Goal: Task Accomplishment & Management: Complete application form

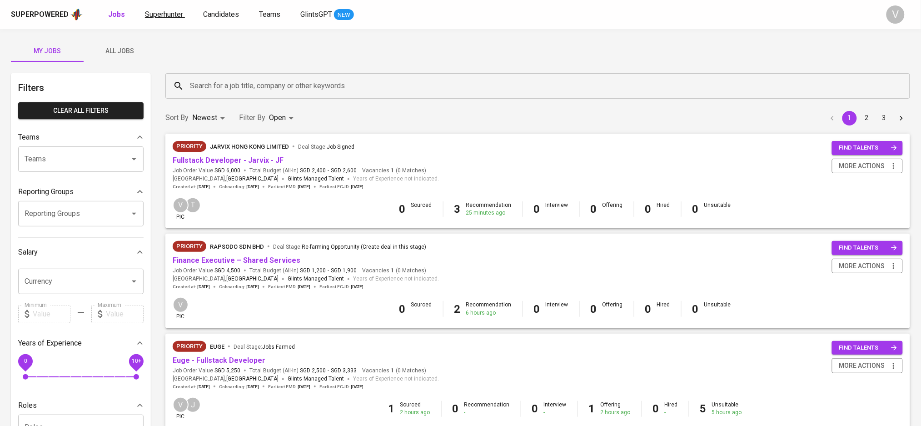
click at [159, 15] on span "Superhunter" at bounding box center [164, 14] width 38 height 9
click at [162, 14] on span "Superhunter" at bounding box center [164, 14] width 38 height 9
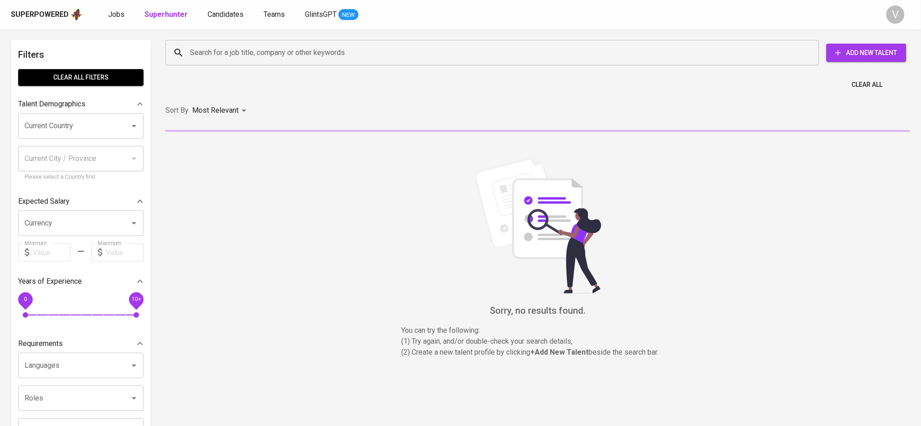
click at [848, 53] on span "Add New Talent" at bounding box center [865, 52] width 65 height 11
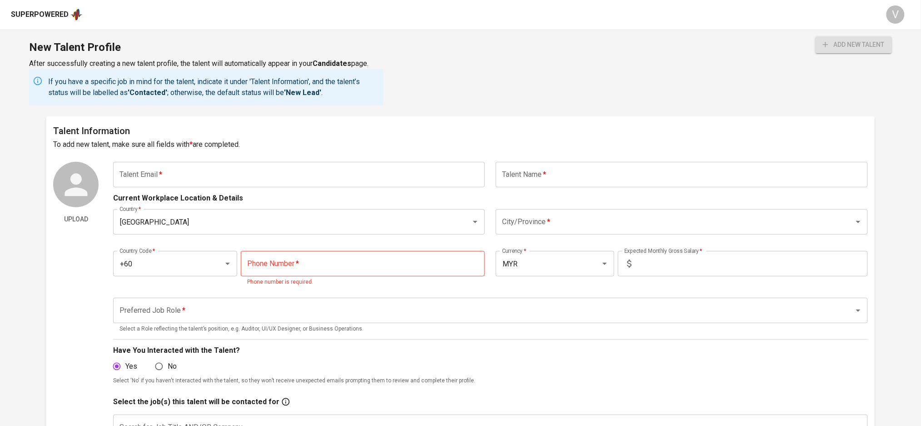
click at [282, 158] on div "Talent Information To add new talent, make sure all fields with * are completed…" at bounding box center [460, 338] width 828 height 444
click at [280, 170] on input "text" at bounding box center [299, 174] width 372 height 25
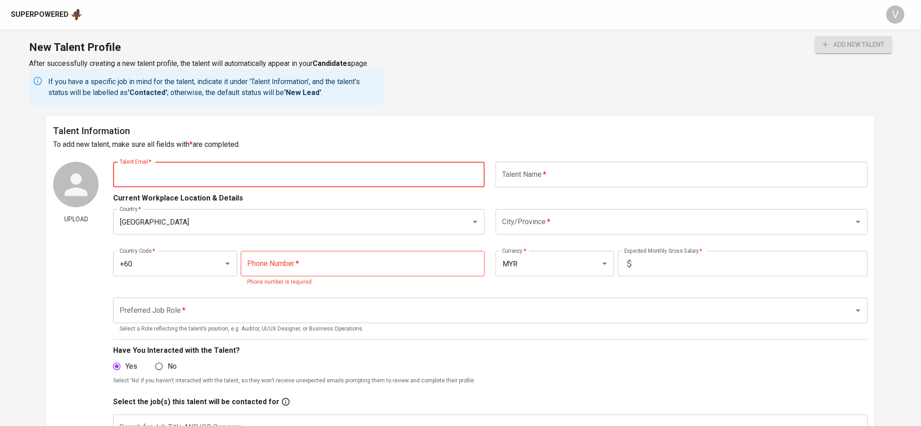
click at [209, 166] on input "text" at bounding box center [299, 174] width 372 height 25
click at [279, 166] on input "text" at bounding box center [299, 174] width 372 height 25
paste input "[EMAIL_ADDRESS][DOMAIN_NAME]"
type input "[EMAIL_ADDRESS][DOMAIN_NAME]"
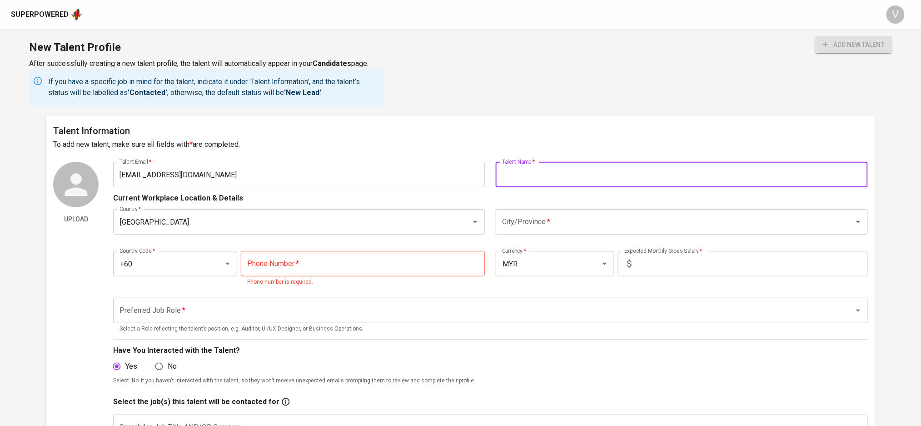
click at [526, 177] on input "text" at bounding box center [682, 174] width 372 height 25
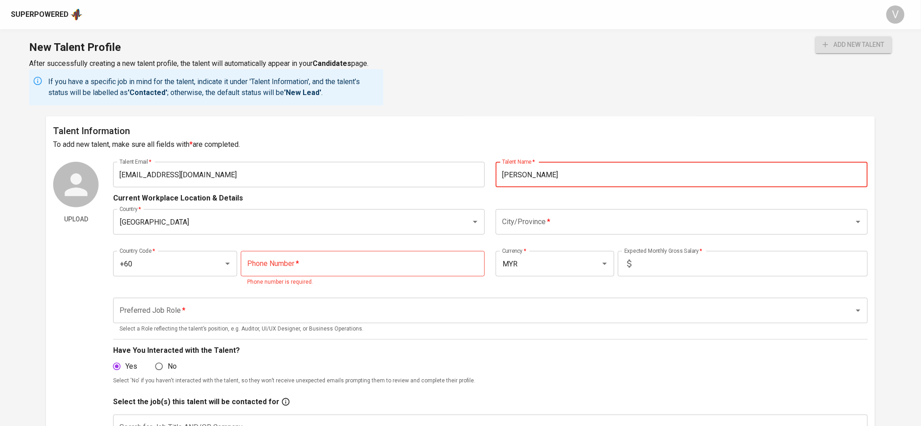
type input "[PERSON_NAME]"
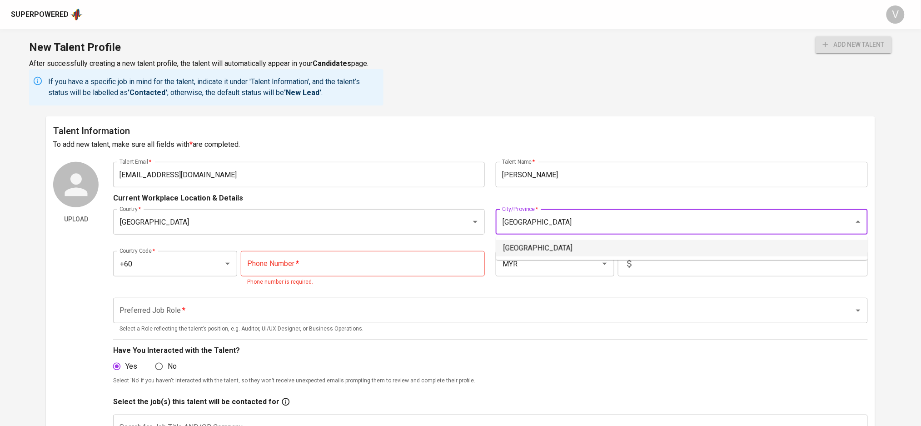
click at [573, 251] on li "Kuala Lumpur" at bounding box center [682, 248] width 372 height 16
type input "Kuala Lumpur"
click at [644, 262] on input "text" at bounding box center [751, 263] width 232 height 25
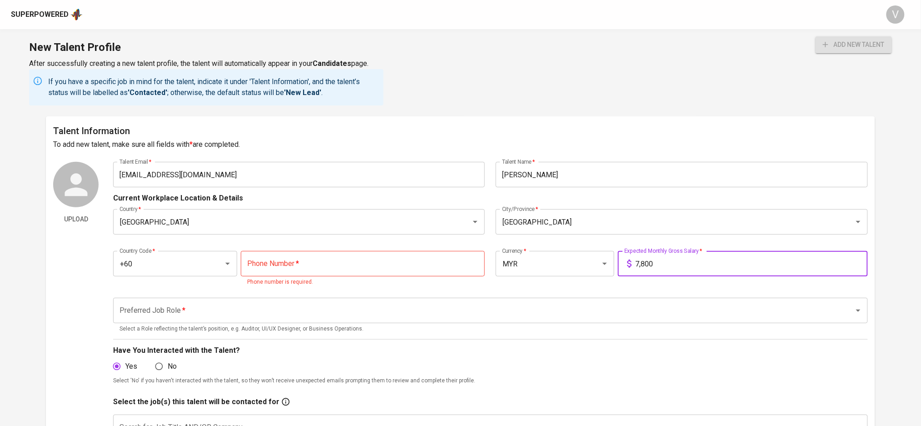
type input "7,800"
click at [311, 276] on input "tel" at bounding box center [363, 263] width 244 height 25
paste input "12-297-1978"
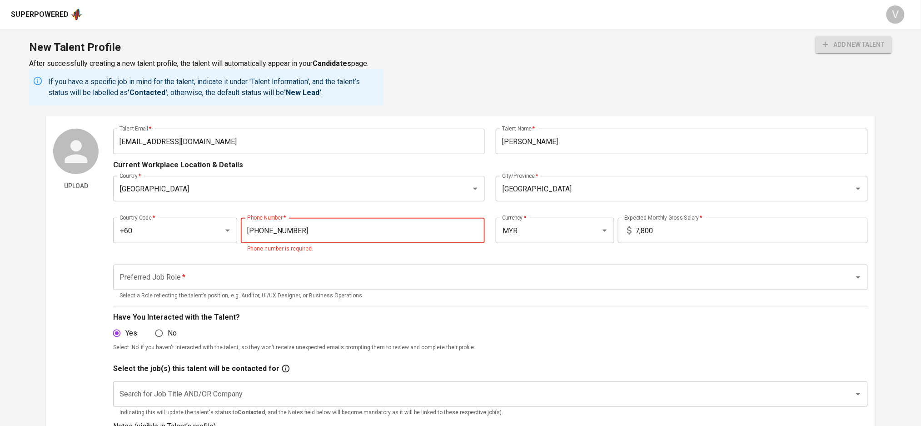
scroll to position [60, 0]
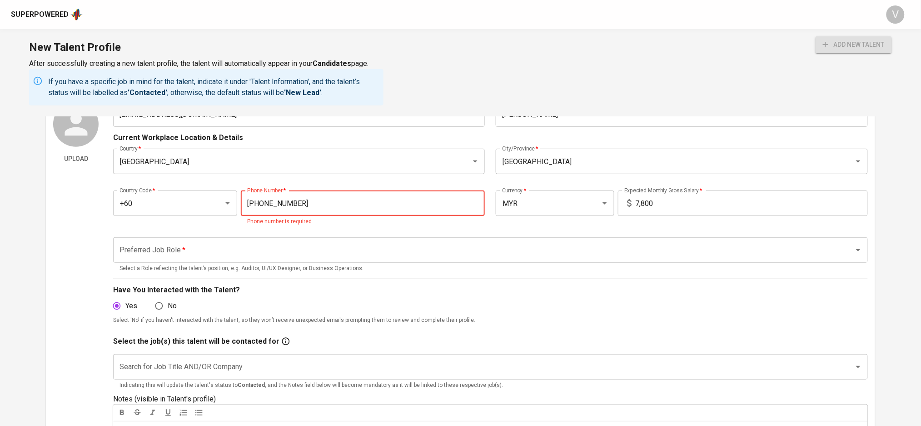
type input "12-297-1978"
click at [222, 245] on input "Preferred Job Role   *" at bounding box center [477, 249] width 720 height 17
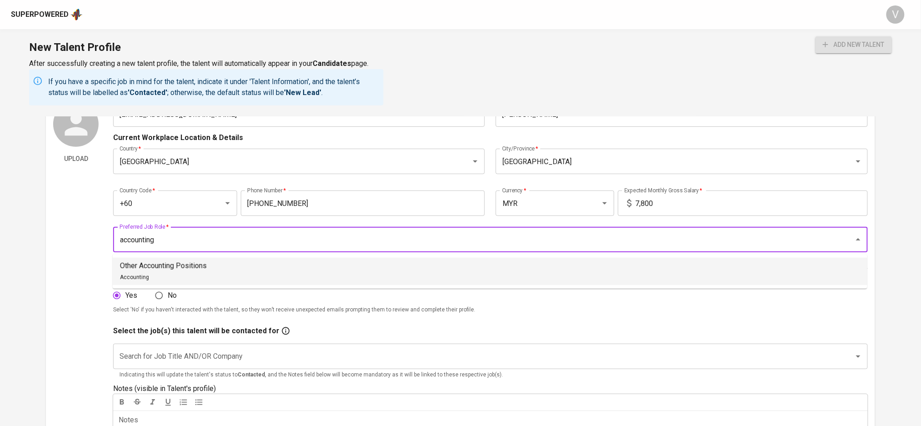
click at [195, 273] on div "Other Accounting Positions Accounting" at bounding box center [163, 271] width 87 height 22
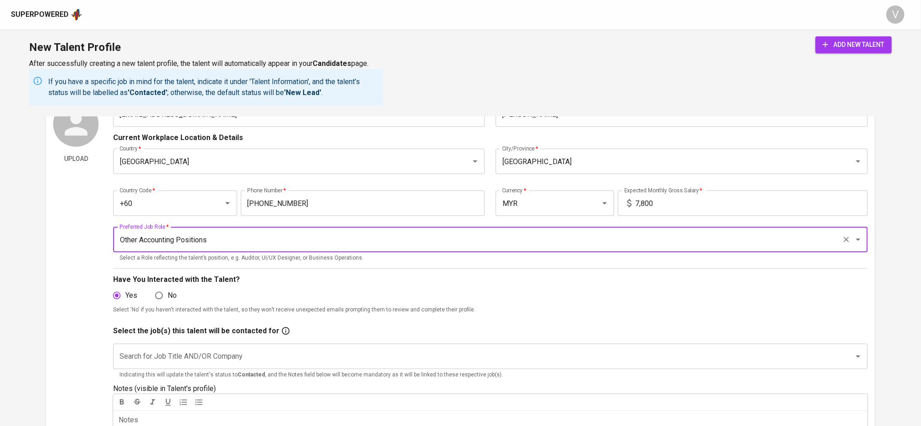
type input "Other Accounting Positions"
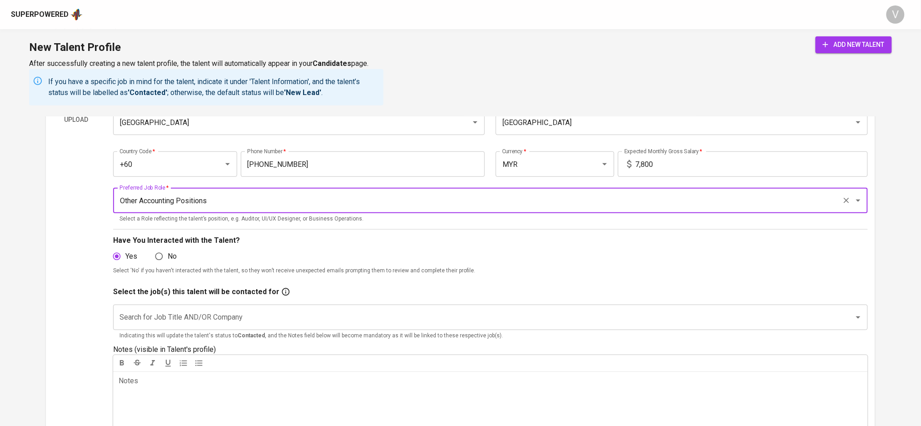
scroll to position [121, 0]
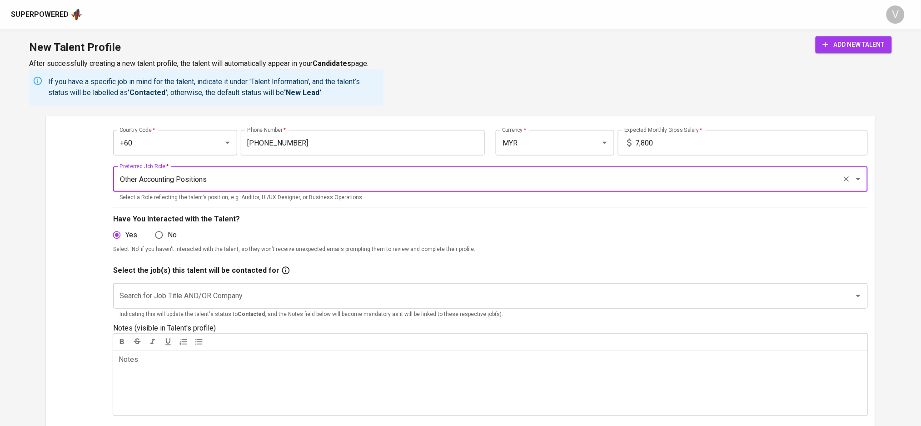
click at [141, 300] on input "Search for Job Title AND/OR Company" at bounding box center [477, 295] width 720 height 17
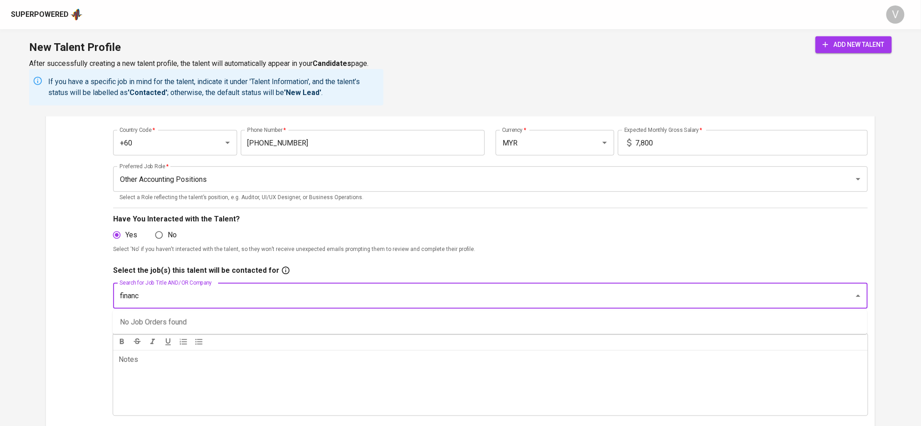
type input "finance"
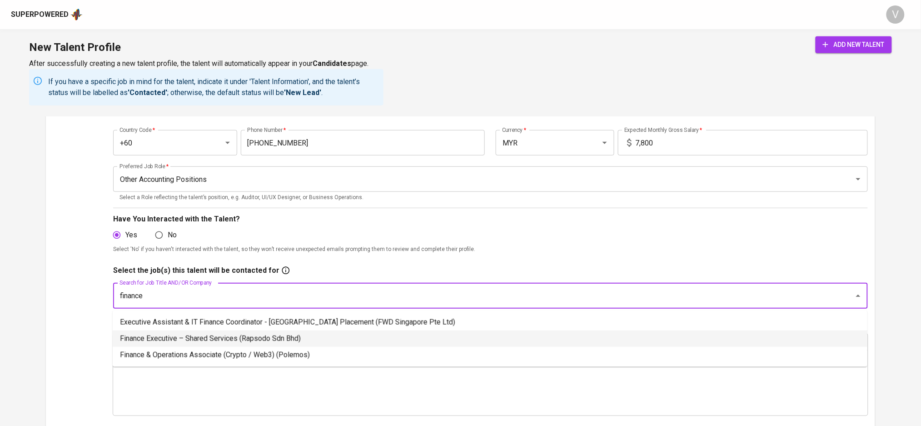
click at [200, 340] on li "Finance Executive – Shared Services (Rapsodo Sdn Bhd)" at bounding box center [490, 338] width 754 height 16
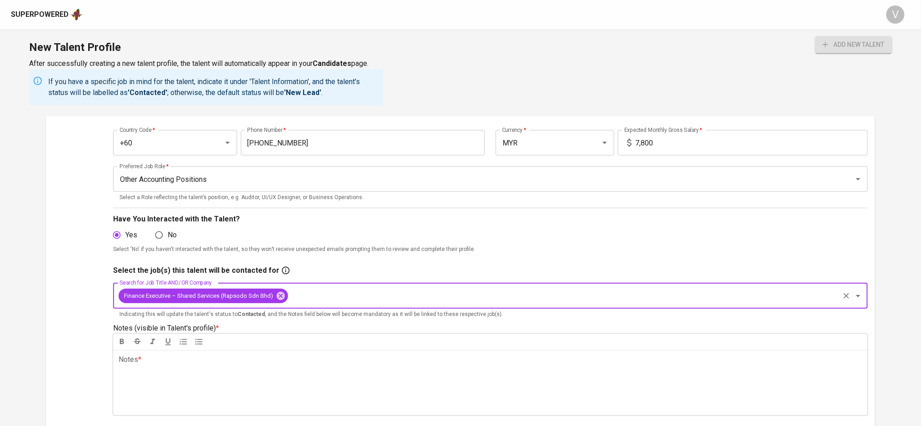
scroll to position [182, 0]
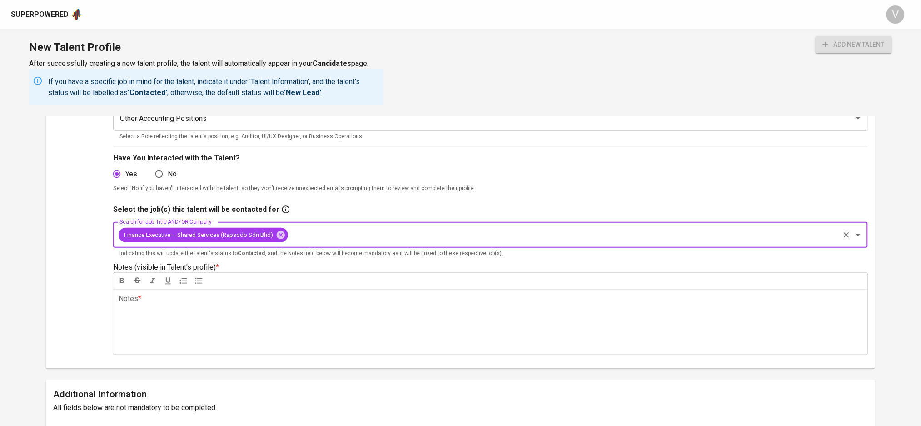
click at [200, 316] on div "Notes * ﻿" at bounding box center [490, 321] width 754 height 65
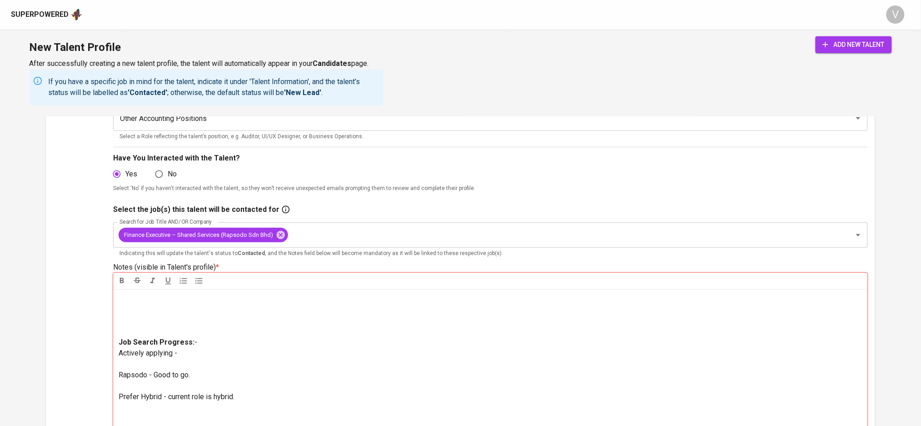
drag, startPoint x: 139, startPoint y: 332, endPoint x: 138, endPoint y: 325, distance: 6.9
click at [139, 331] on p at bounding box center [490, 315] width 743 height 44
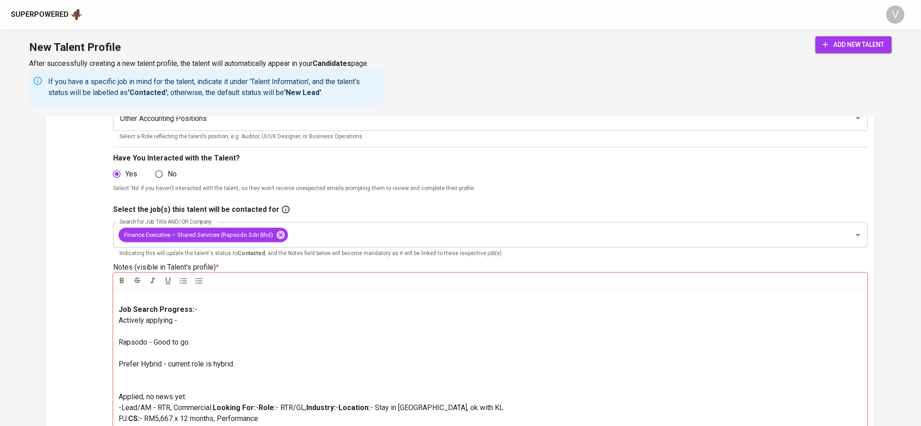
click at [119, 329] on p "Job Search Progress: - Actively applying - Rapsodo - Good to go. Prefer Hybrid …" at bounding box center [490, 369] width 743 height 131
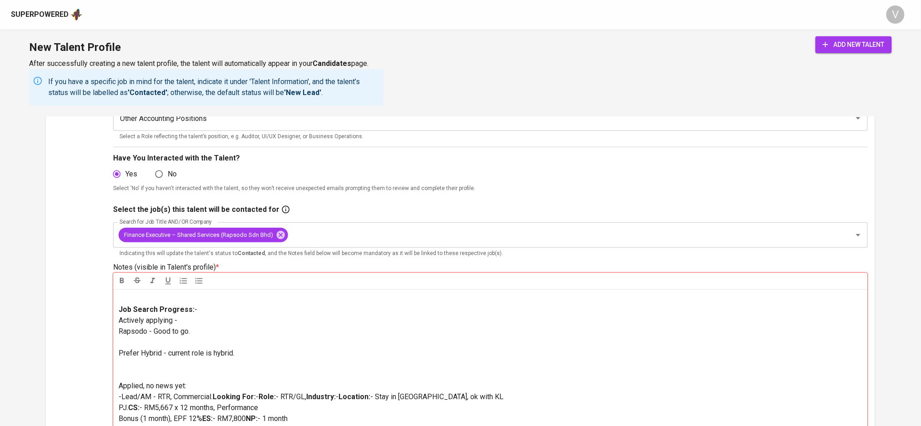
click at [118, 347] on div "﻿ Job Search Progress: - Actively applying - Rapsodo - Good to go. Prefer Hybri…" at bounding box center [490, 407] width 754 height 236
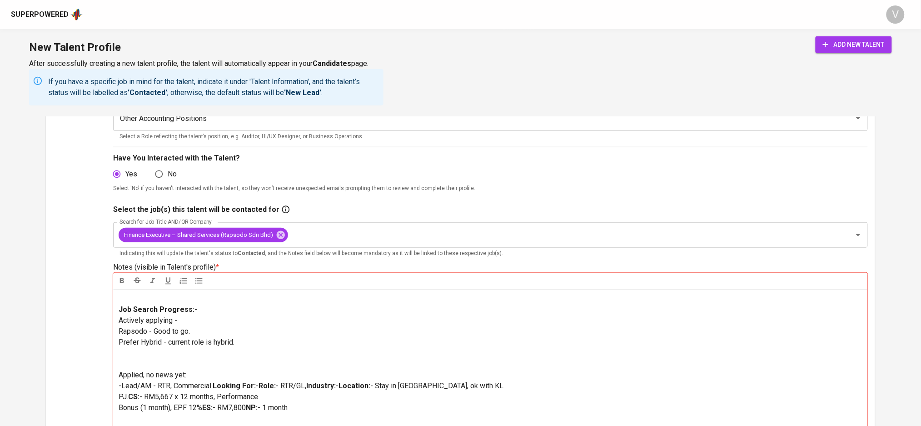
click at [117, 355] on div "﻿ Job Search Progress: - Actively applying - Rapsodo - Good to go. Prefer Hybri…" at bounding box center [490, 407] width 754 height 236
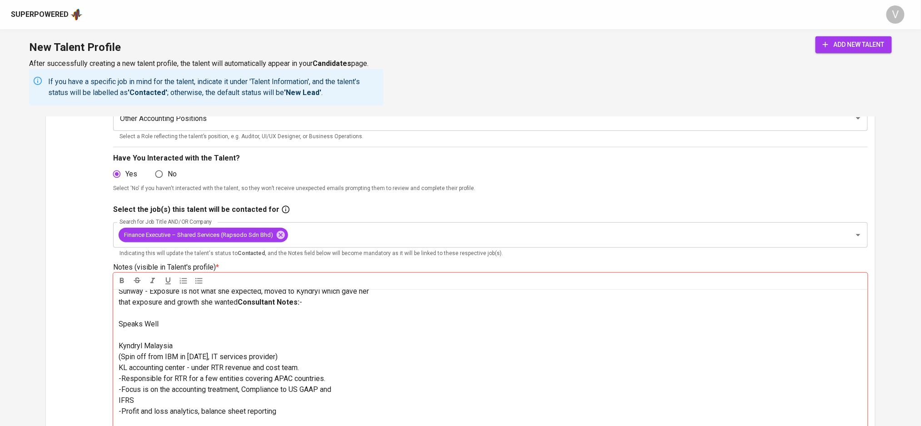
drag, startPoint x: 135, startPoint y: 347, endPoint x: 114, endPoint y: 334, distance: 25.5
click at [114, 334] on div "﻿ Job Search Progress: - Actively applying - Rapsodo - Good to go. Prefer Hybri…" at bounding box center [490, 407] width 754 height 236
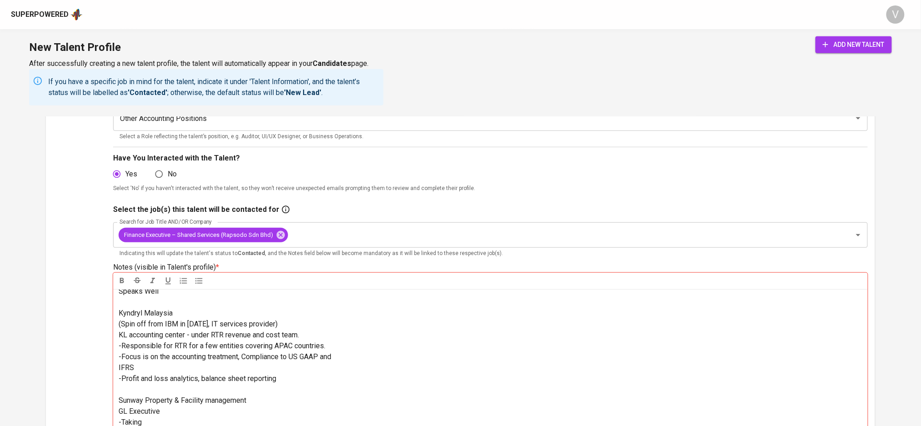
click at [153, 354] on p "Reason for Exploring: - Kyndryl - Sunway - Exposure is not what she expected, m…" at bounding box center [490, 323] width 743 height 185
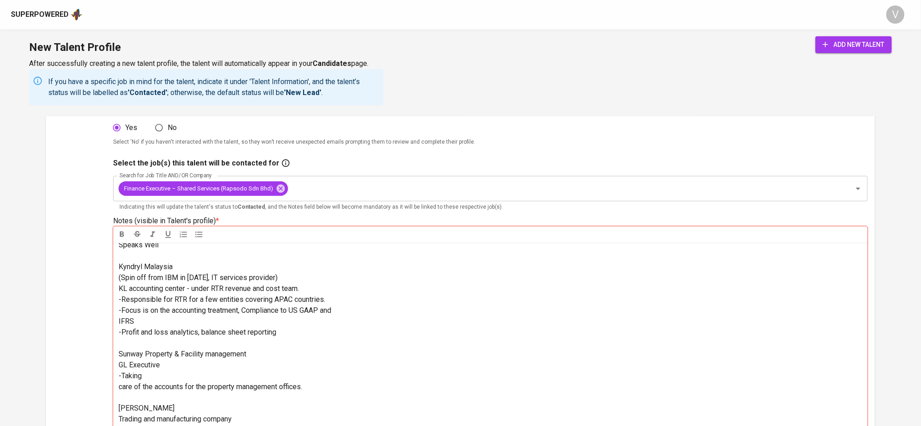
scroll to position [303, 0]
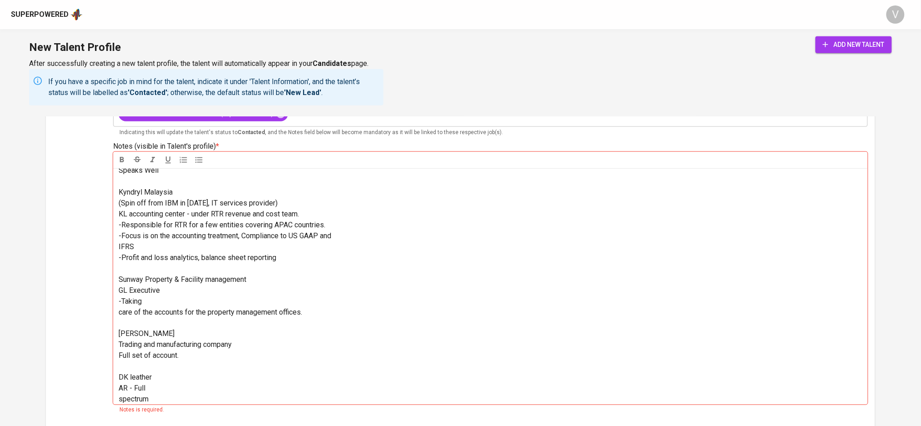
click at [149, 296] on p "Reason for Exploring: - Kyndryl - Growth and development. Sunway - Exposure is …" at bounding box center [490, 202] width 743 height 185
click at [164, 296] on p "Reason for Exploring: - Kyndryl - Growth and development. Sunway - Exposure is …" at bounding box center [490, 202] width 743 height 185
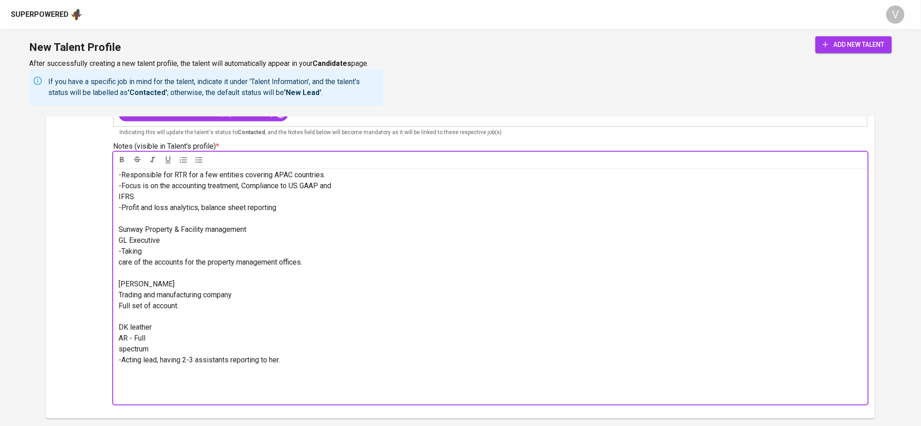
scroll to position [242, 0]
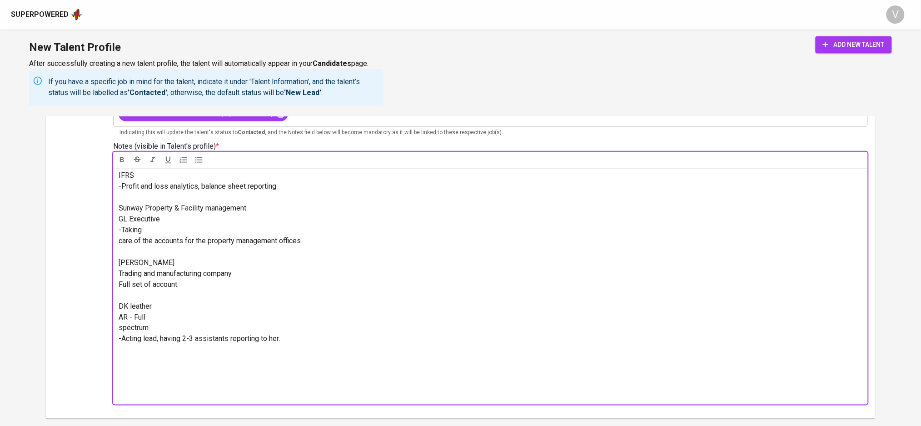
click at [398, 115] on p "Reason for Exploring: - Kyndryl - Growth and development. Sunway - Exposure is …" at bounding box center [490, 82] width 743 height 65
click at [164, 114] on span "- Speaks Well, 5 years of experience with 4 years in Shared services/COE enviro…" at bounding box center [351, 99] width 465 height 30
click at [411, 114] on span "- Speaks Well, 7 years of experience with 4 years in Shared services/COE enviro…" at bounding box center [351, 99] width 465 height 30
click at [609, 115] on p "Reason for Exploring: - Kyndryl - Growth and development. Sunway - Exposure is …" at bounding box center [490, 82] width 743 height 65
drag, startPoint x: 599, startPoint y: 243, endPoint x: 561, endPoint y: 242, distance: 38.6
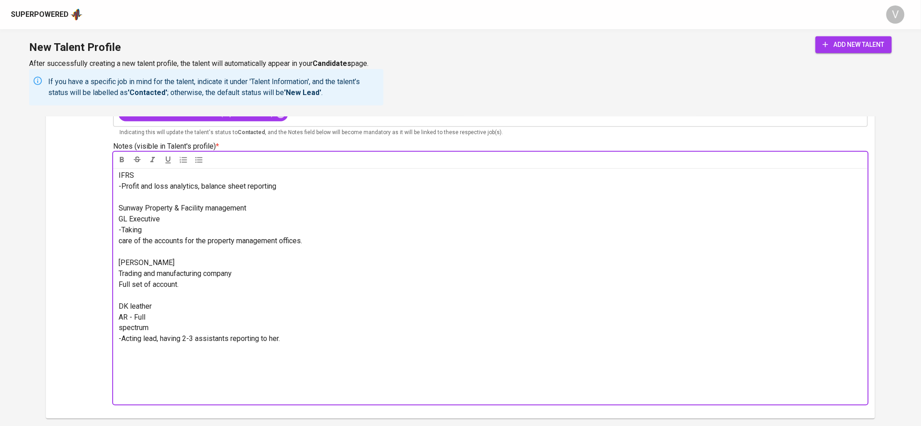
click at [561, 115] on p "Reason for Exploring: - Kyndryl - Growth and development. Sunway - Exposure is …" at bounding box center [490, 82] width 743 height 65
click at [118, 242] on div "﻿ Job Search Progress: - Actively applying - Rapsodo - Good to go. Prefer Hybri…" at bounding box center [490, 286] width 754 height 236
click at [125, 224] on p "Kyndryl Malaysia (Spin off from IBM in 2021, IT services provider) KL accountin…" at bounding box center [490, 169] width 743 height 109
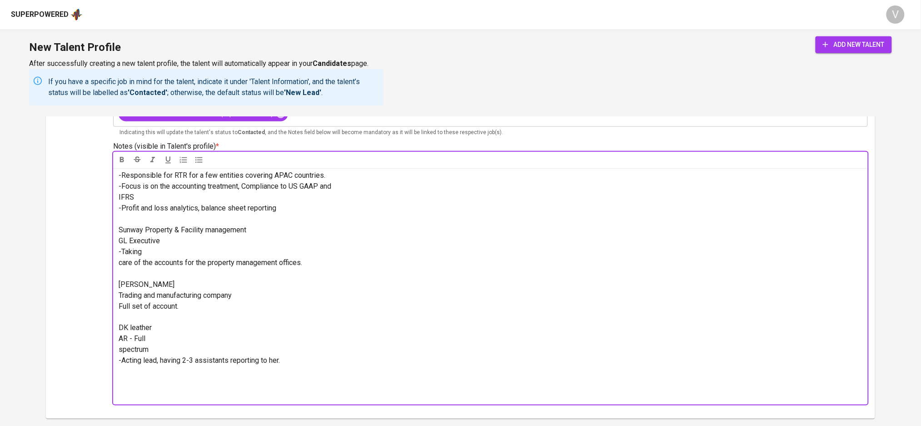
click at [143, 114] on span "- -Speaks Well, 7 years of experience with 4 years in Shared services/COE envir…" at bounding box center [390, 99] width 543 height 30
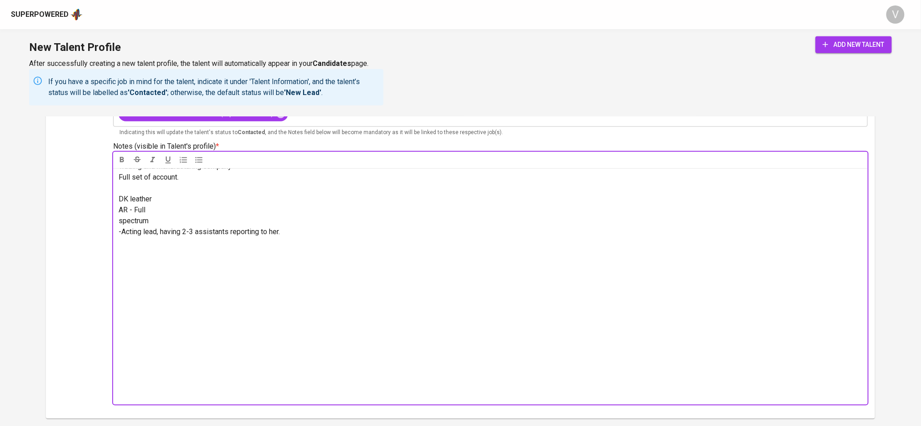
scroll to position [512, 0]
drag, startPoint x: 129, startPoint y: 244, endPoint x: 162, endPoint y: 373, distance: 133.1
click at [150, 398] on p at bounding box center [490, 319] width 743 height 164
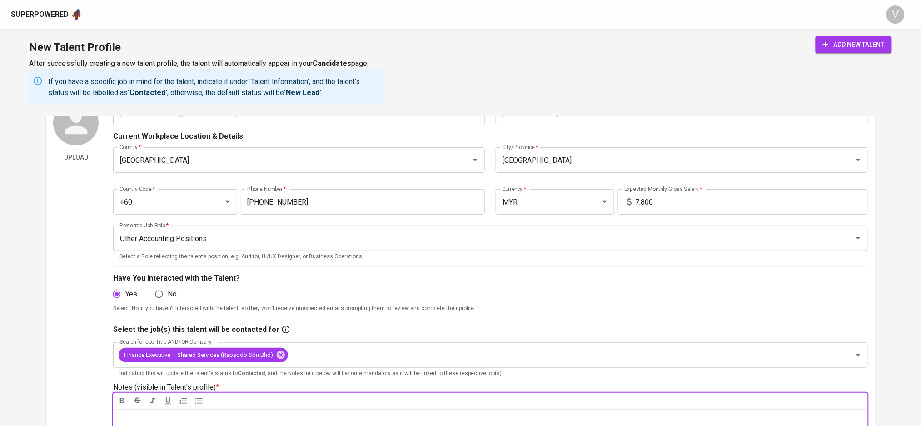
scroll to position [60, 0]
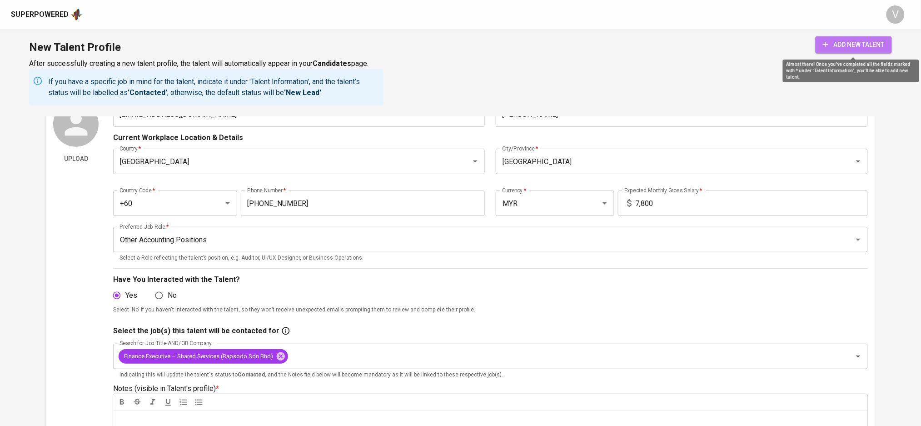
click at [848, 45] on span "add new talent" at bounding box center [854, 44] width 62 height 11
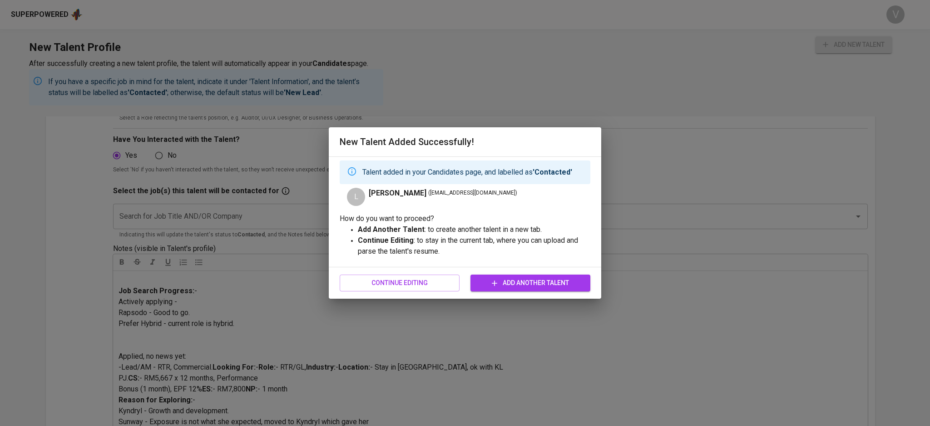
scroll to position [242, 0]
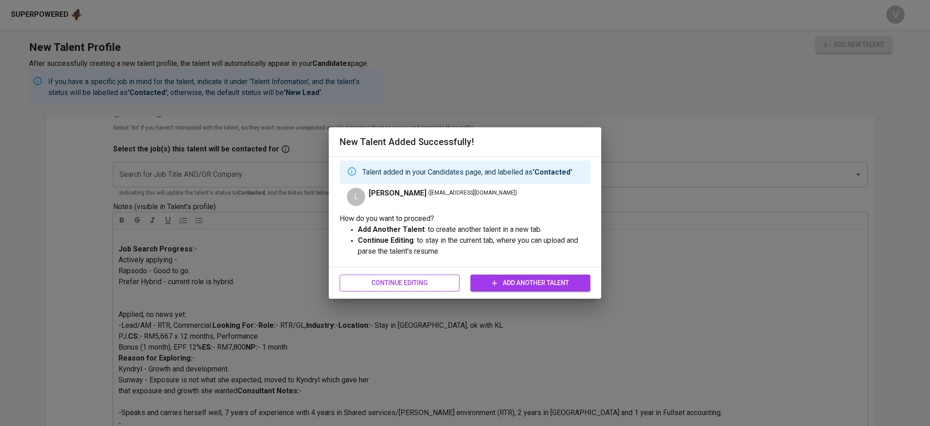
click at [430, 280] on span "Continue Editing" at bounding box center [399, 282] width 105 height 11
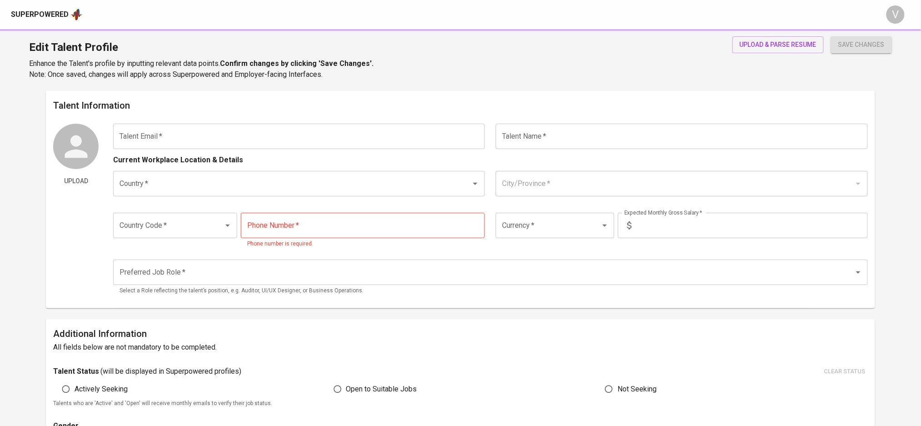
type input "[EMAIL_ADDRESS][DOMAIN_NAME]"
type input "[PERSON_NAME]"
type input "Malaysia"
type input "Kuala Lumpur"
type input "+60"
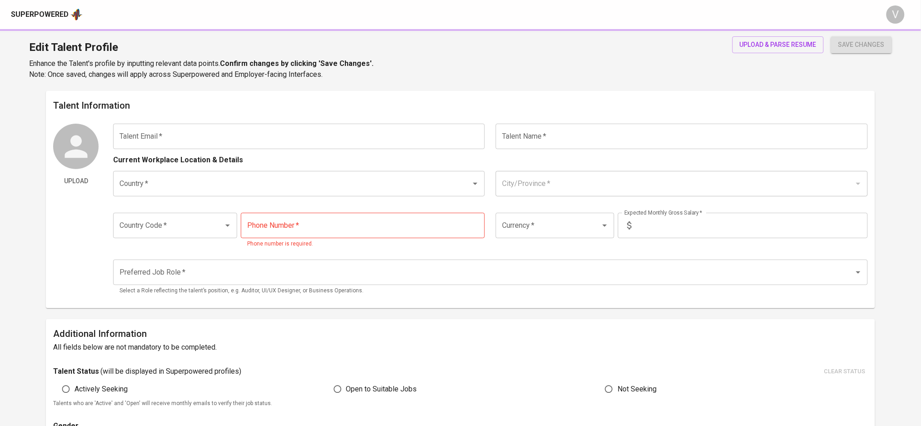
type input "12-297-1978"
type input "MYR"
type input "7,800"
type input "Other Accounting Positions"
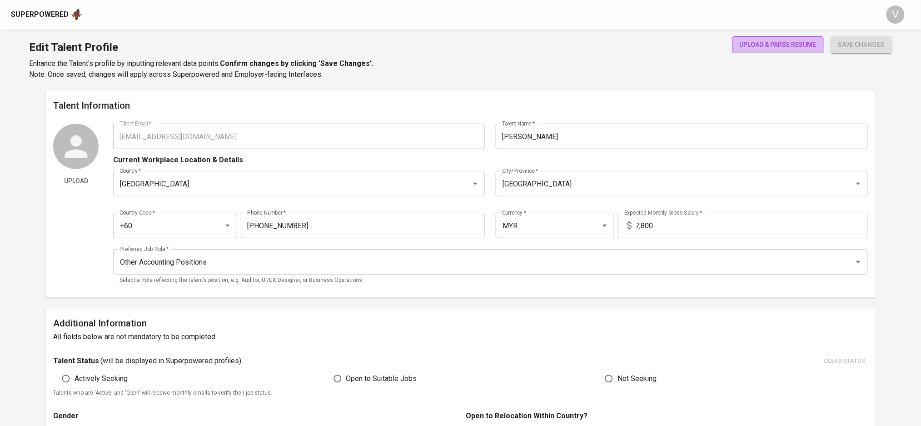
click at [759, 39] on span "upload & parse resume" at bounding box center [777, 44] width 77 height 11
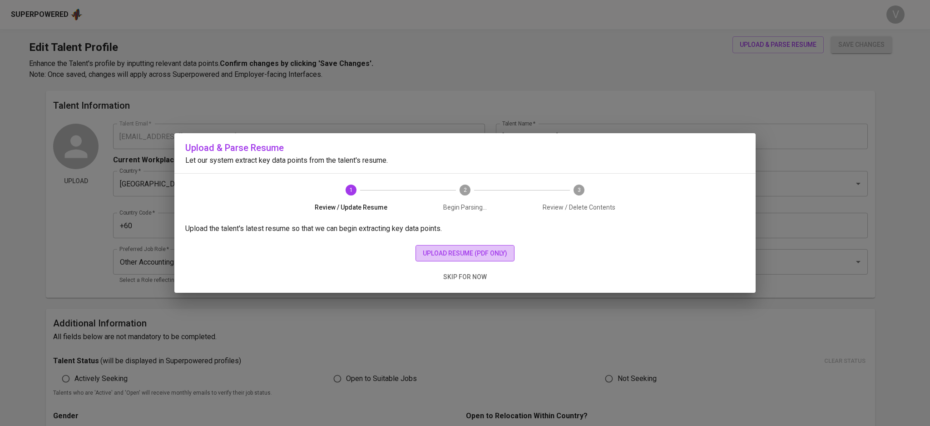
click at [440, 248] on span "upload resume (pdf only)" at bounding box center [465, 253] width 84 height 11
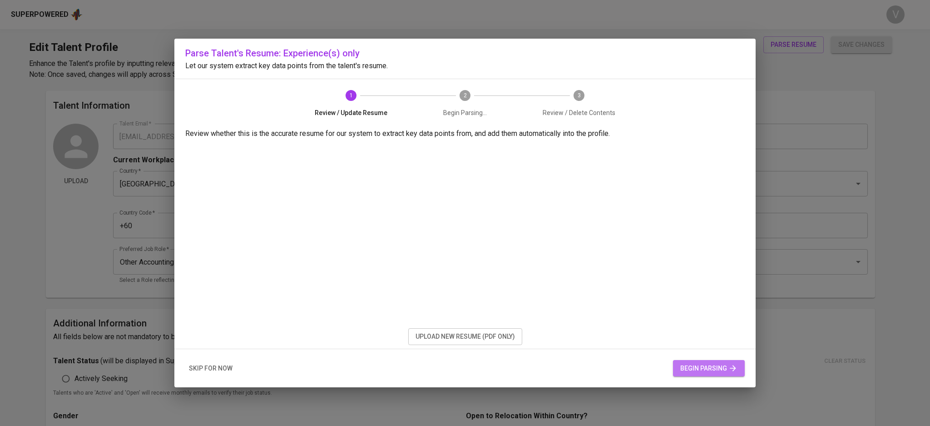
click at [699, 371] on span "begin parsing" at bounding box center [708, 367] width 57 height 11
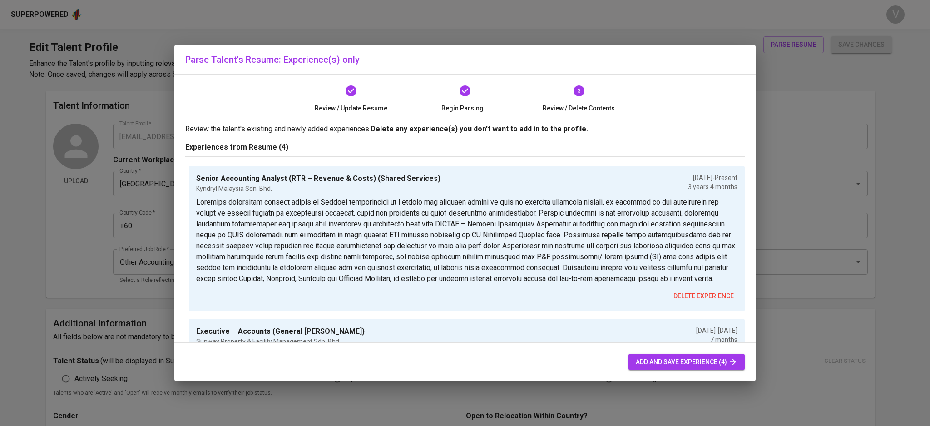
click at [666, 359] on span "add and save experience (4)" at bounding box center [687, 361] width 102 height 11
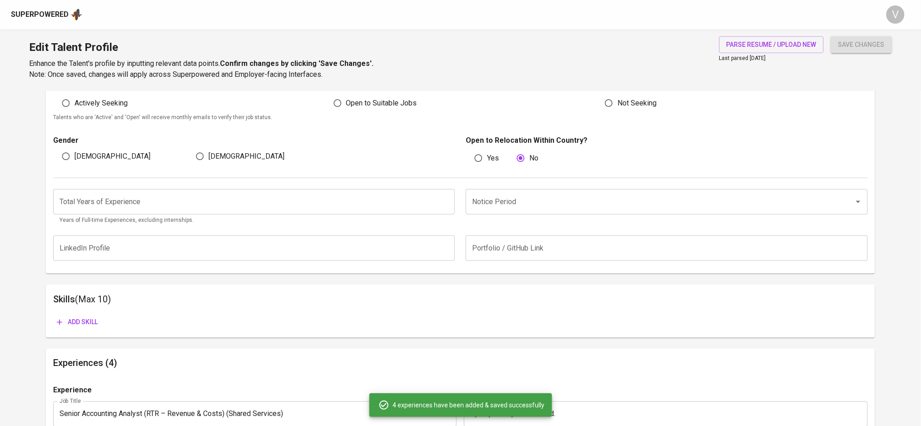
scroll to position [298, 0]
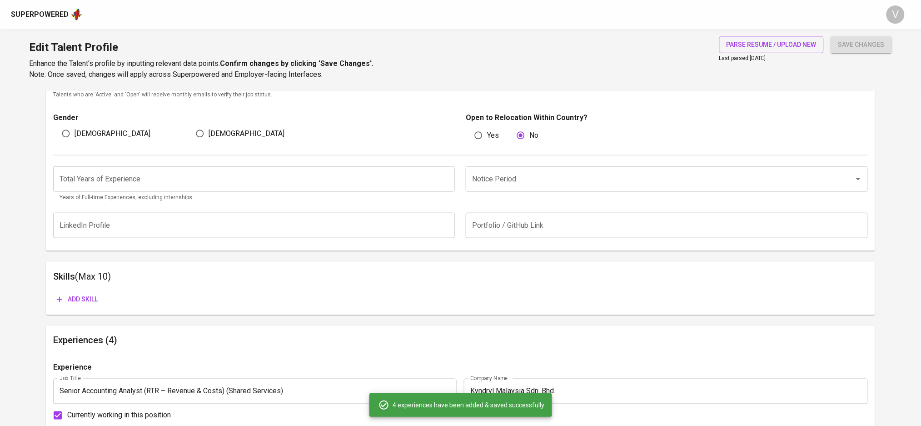
click at [587, 181] on input "Notice Period" at bounding box center [654, 178] width 368 height 17
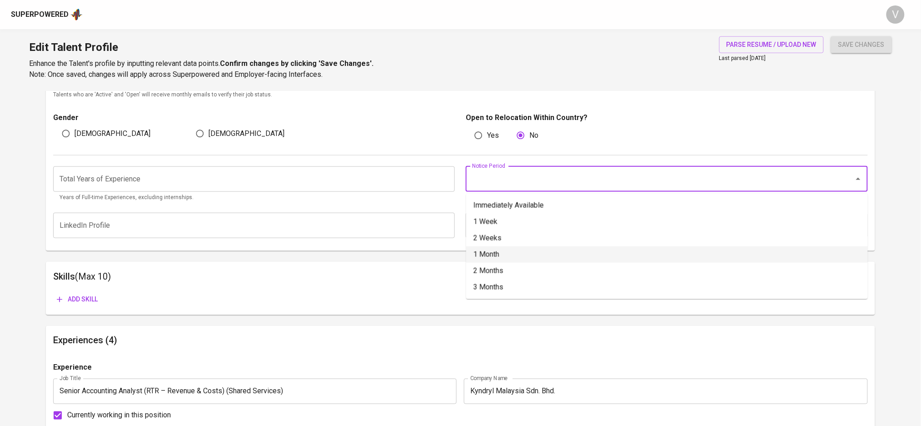
click at [488, 254] on li "1 Month" at bounding box center [667, 254] width 402 height 16
type input "1 Month"
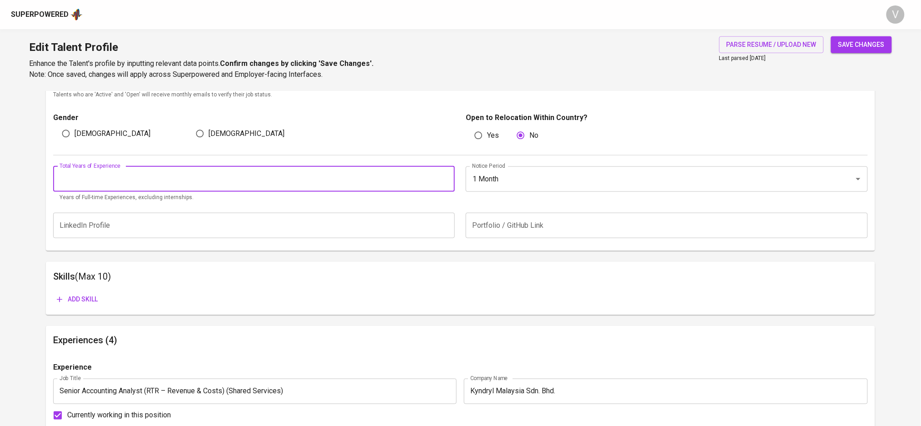
click at [265, 183] on input "number" at bounding box center [254, 178] width 402 height 25
click at [446, 177] on input "1" at bounding box center [254, 178] width 402 height 25
click at [288, 175] on input "1" at bounding box center [254, 178] width 402 height 25
drag, startPoint x: 269, startPoint y: 183, endPoint x: 31, endPoint y: 163, distance: 238.8
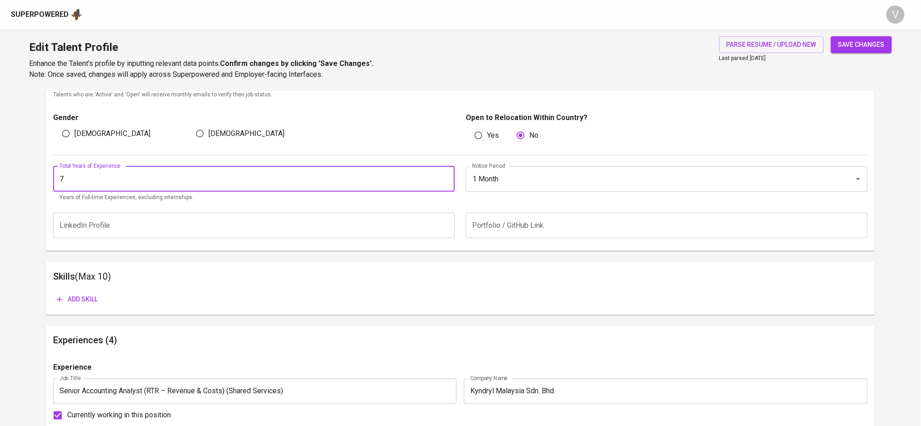
type input "7"
click at [198, 129] on input "Female" at bounding box center [199, 133] width 17 height 17
radio input "true"
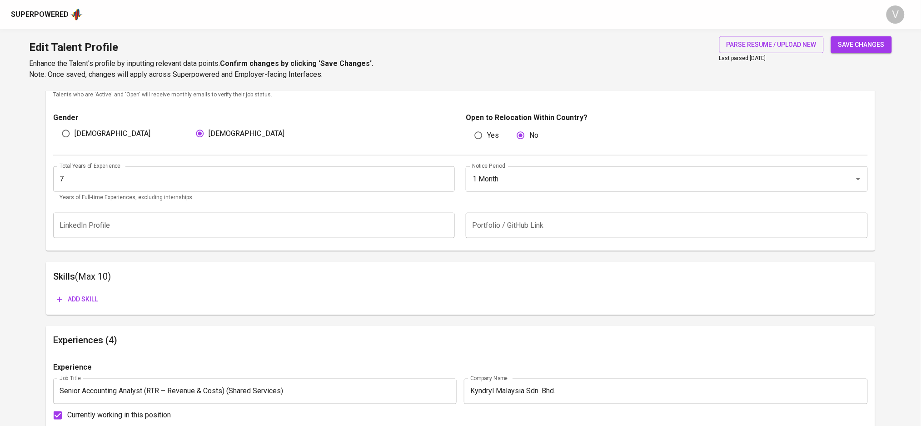
scroll to position [358, 0]
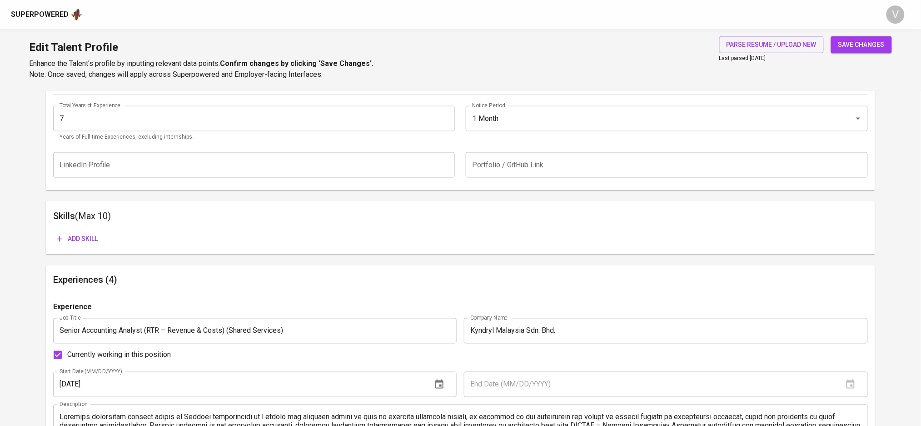
click at [843, 41] on span "save changes" at bounding box center [861, 44] width 46 height 11
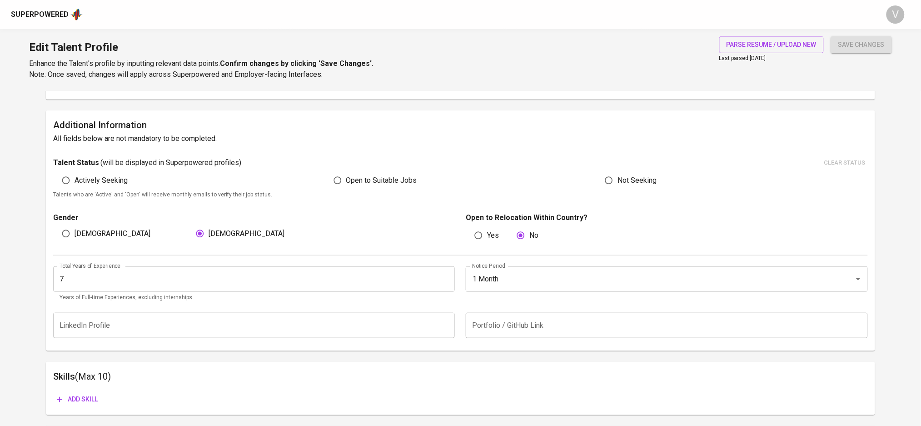
scroll to position [121, 0]
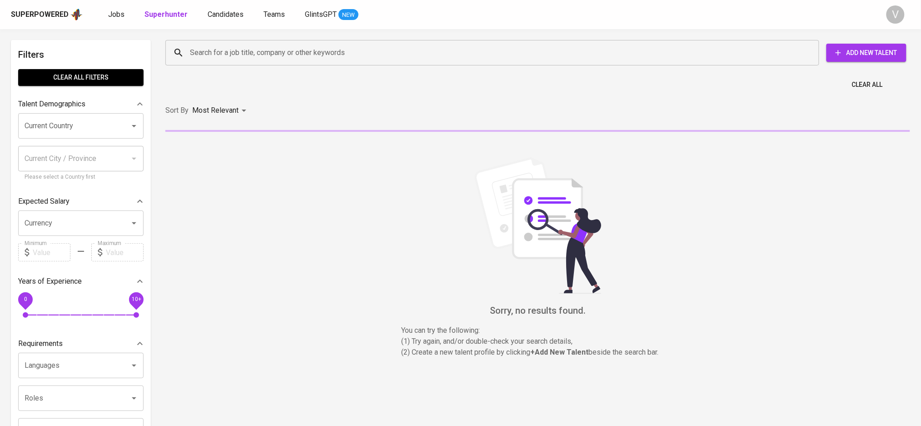
click at [296, 49] on input "Search for a job title, company or other keywords" at bounding box center [495, 52] width 614 height 17
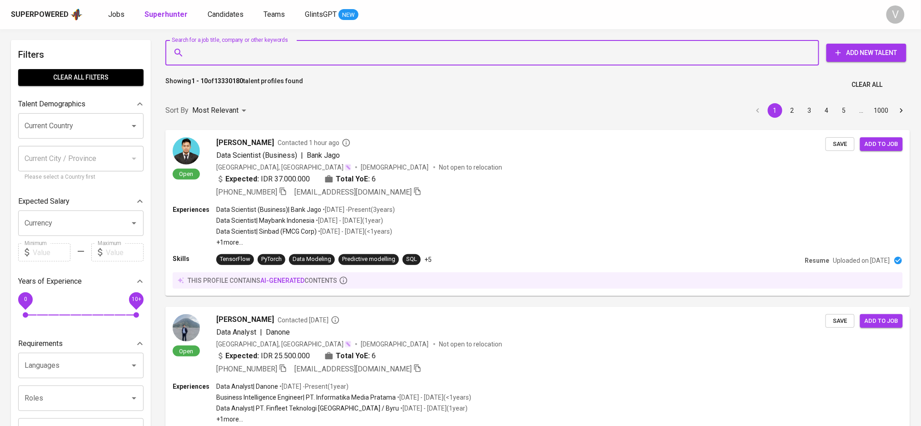
click at [283, 52] on input "Search for a job title, company or other keywords" at bounding box center [495, 52] width 614 height 17
paste input "yuern.yii.looi@gmail.com"
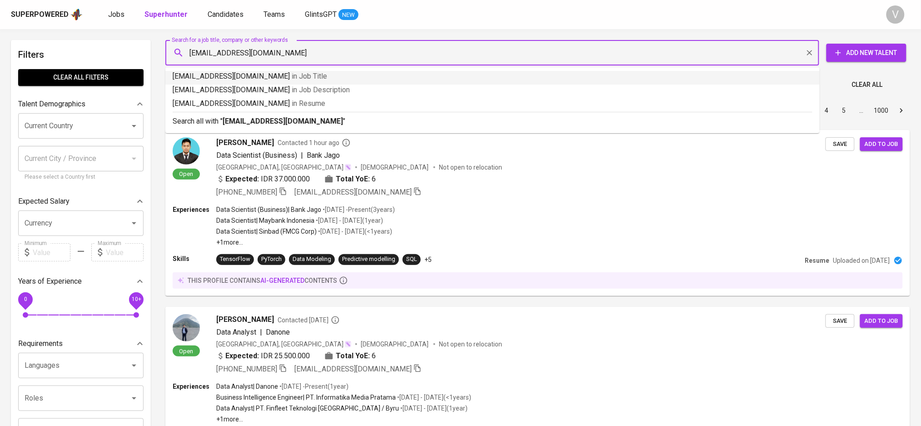
type input "[EMAIL_ADDRESS][DOMAIN_NAME]"
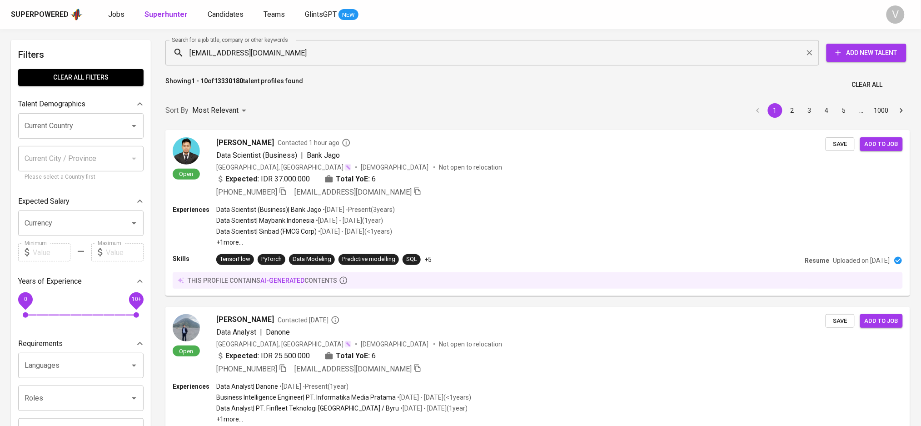
drag, startPoint x: 291, startPoint y: 36, endPoint x: 283, endPoint y: 21, distance: 17.1
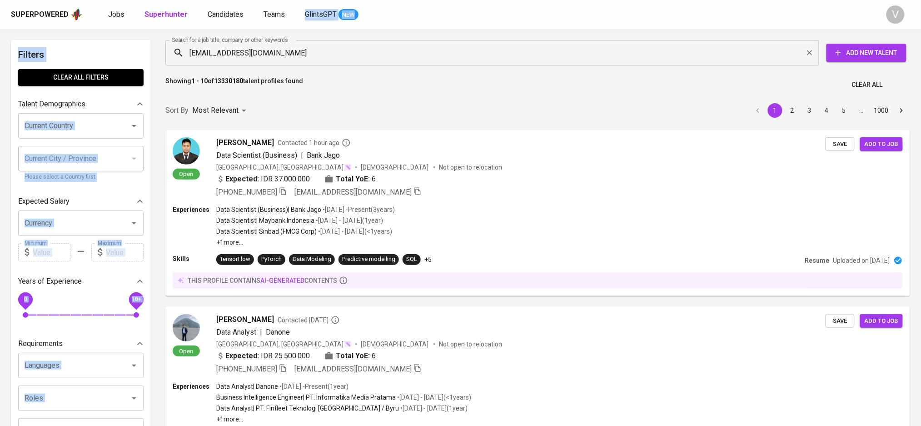
click at [220, 50] on input "[EMAIL_ADDRESS][DOMAIN_NAME]" at bounding box center [495, 52] width 614 height 17
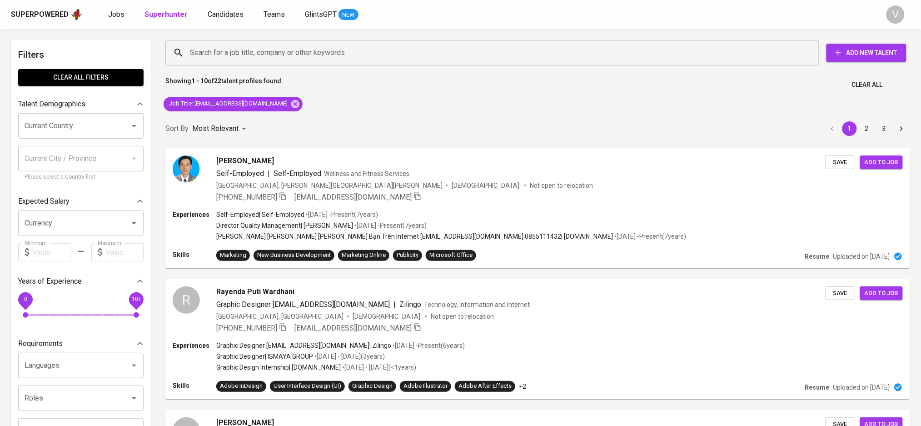
drag, startPoint x: 271, startPoint y: 102, endPoint x: 247, endPoint y: 0, distance: 104.6
click at [291, 102] on icon at bounding box center [295, 103] width 8 height 8
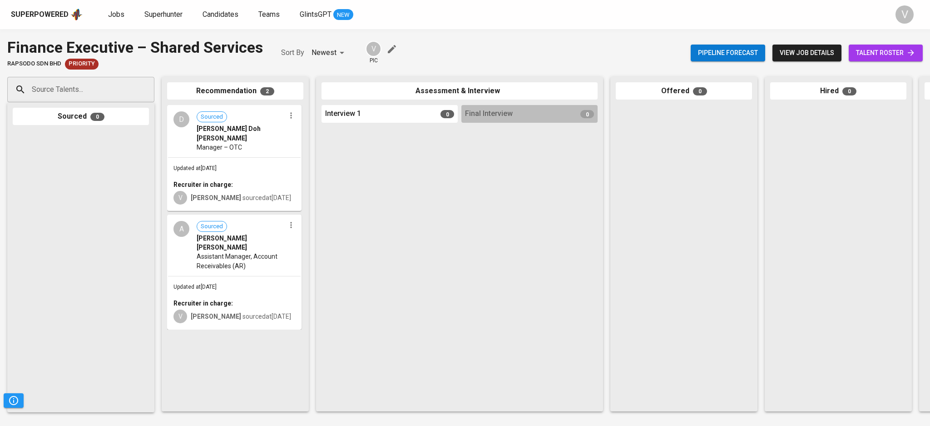
click at [101, 94] on input "Source Talents..." at bounding box center [77, 89] width 95 height 17
paste input "[EMAIL_ADDRESS][DOMAIN_NAME]"
type input "[EMAIL_ADDRESS][DOMAIN_NAME]"
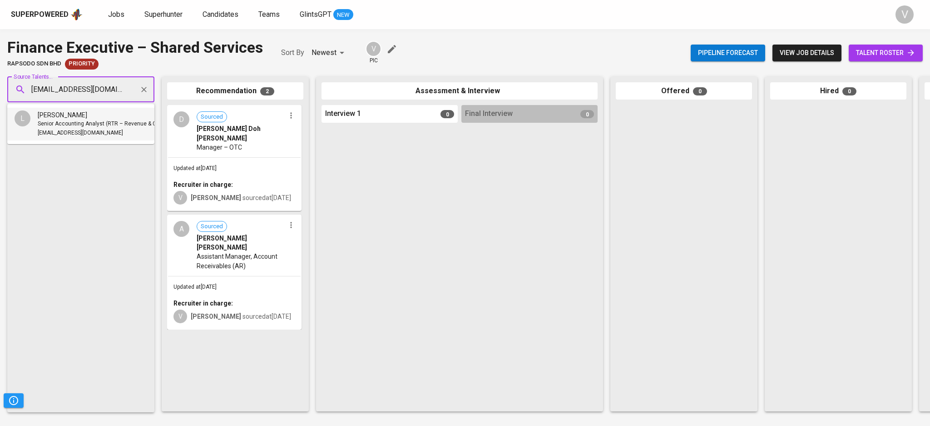
click at [85, 124] on span "Senior Accounting Analyst (RTR – Revenue & Costs) (Shared Services)" at bounding box center [127, 123] width 178 height 9
click at [79, 93] on input "Source Talents..." at bounding box center [77, 89] width 95 height 17
click at [78, 117] on div "[PERSON_NAME]" at bounding box center [127, 114] width 178 height 9
click at [82, 92] on input "Source Talents..." at bounding box center [77, 89] width 95 height 17
click at [72, 115] on span "[PERSON_NAME]" at bounding box center [63, 114] width 50 height 9
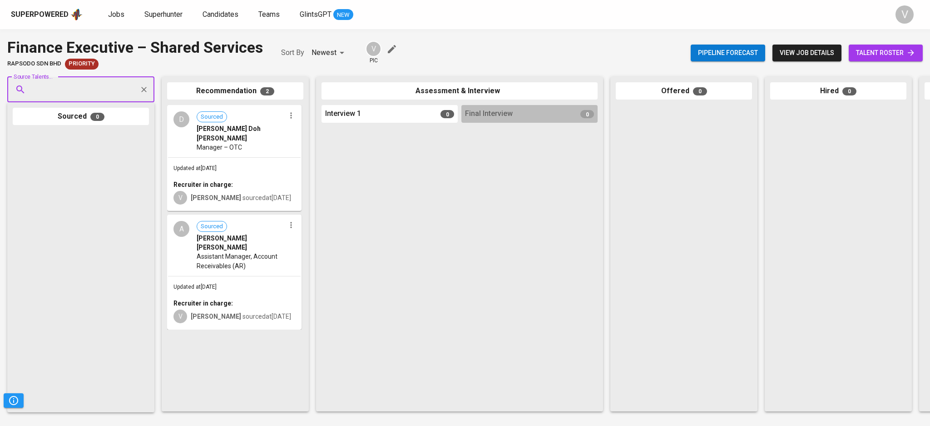
click at [95, 92] on input "Source Talents..." at bounding box center [77, 89] width 95 height 17
paste input "[EMAIL_ADDRESS][DOMAIN_NAME]"
type input "[EMAIL_ADDRESS][DOMAIN_NAME]"
click at [77, 121] on span "Senior Accounting Analyst (RTR – Revenue & Costs) (Shared Services)" at bounding box center [127, 123] width 178 height 9
click at [597, 184] on div at bounding box center [529, 265] width 136 height 279
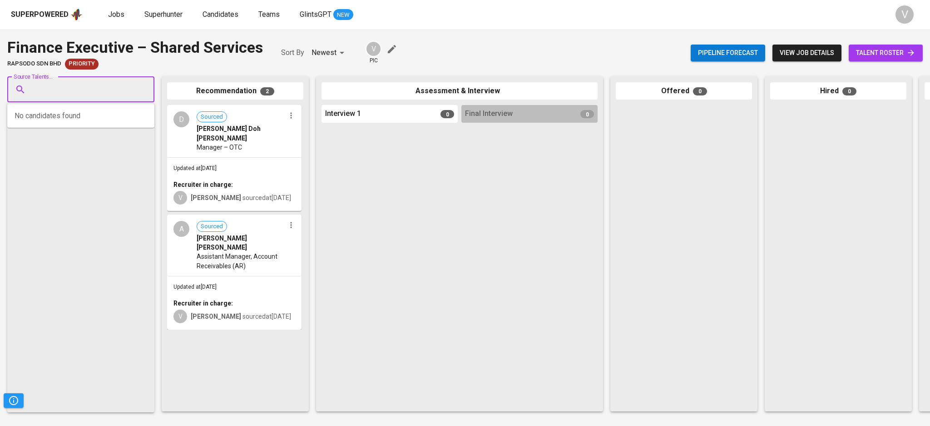
click at [78, 89] on input "Source Talents..." at bounding box center [77, 89] width 95 height 17
paste input "[EMAIL_ADDRESS][DOMAIN_NAME]"
type input "[EMAIL_ADDRESS][DOMAIN_NAME]"
click at [81, 120] on span "Senior Accounting Analyst (RTR – Revenue & Costs) (Shared Services)" at bounding box center [127, 123] width 178 height 9
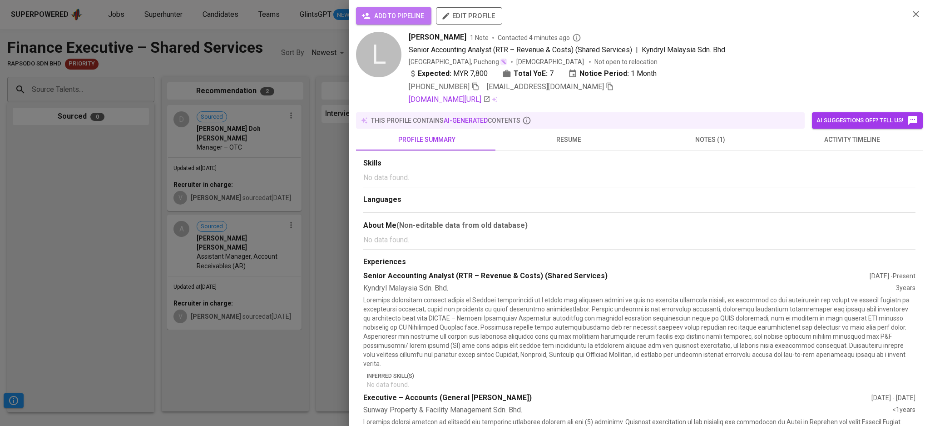
click at [405, 15] on span "add to pipeline" at bounding box center [393, 15] width 61 height 11
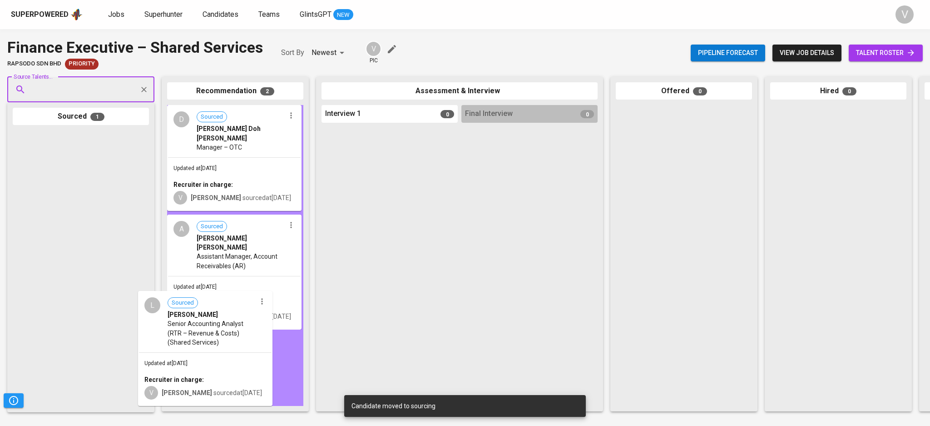
drag, startPoint x: 119, startPoint y: 158, endPoint x: 244, endPoint y: 321, distance: 205.3
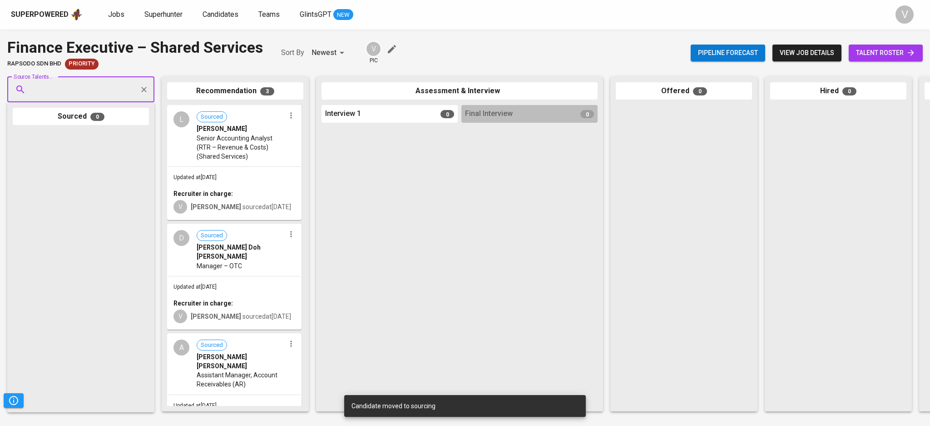
click at [233, 149] on span "Senior Accounting Analyst (RTR – Revenue & Costs) (Shared Services)" at bounding box center [241, 147] width 89 height 27
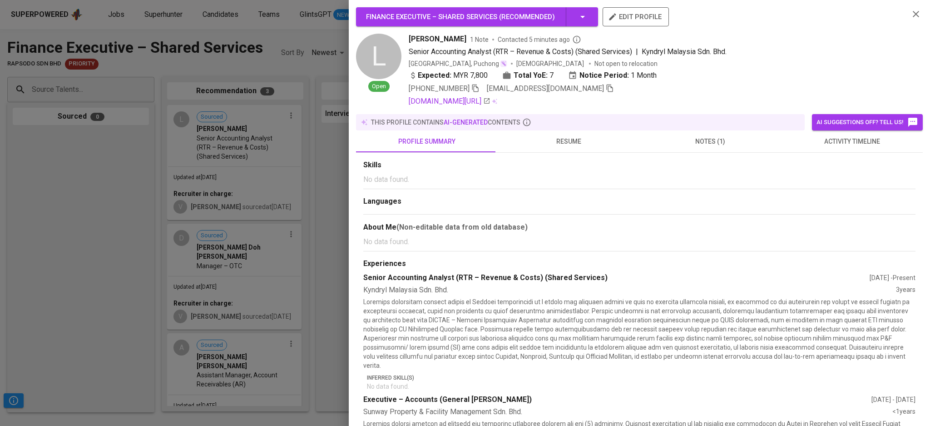
click at [717, 147] on button "notes (1)" at bounding box center [711, 141] width 142 height 22
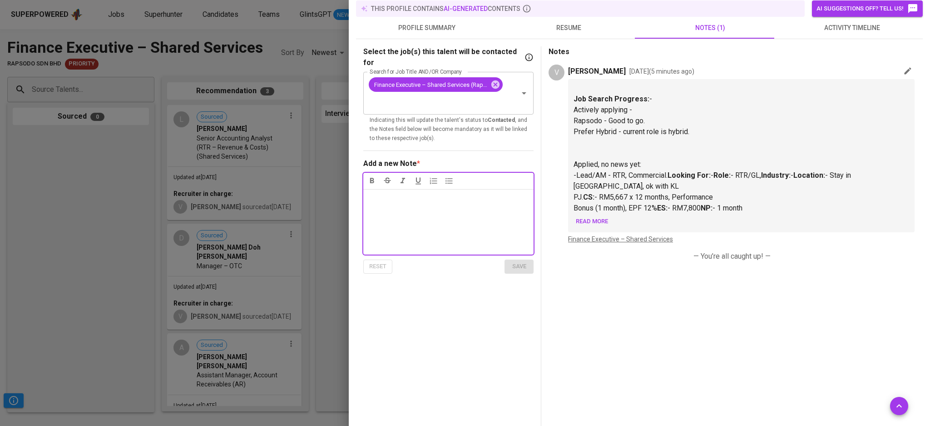
click at [602, 223] on span "Read more" at bounding box center [592, 221] width 32 height 10
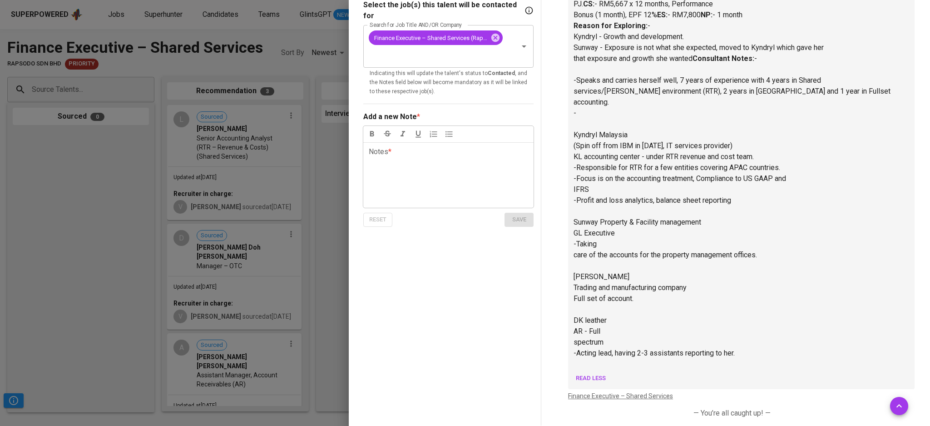
scroll to position [363, 0]
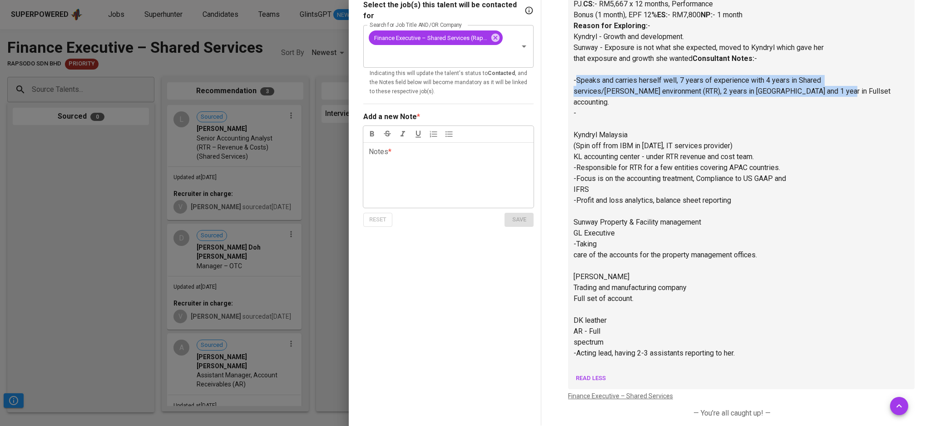
drag, startPoint x: 786, startPoint y: 159, endPoint x: 574, endPoint y: 156, distance: 211.7
click at [574, 108] on p "Reason for Exploring: - Kyndryl - Growth and development. Sunway - Exposure is …" at bounding box center [742, 63] width 336 height 87
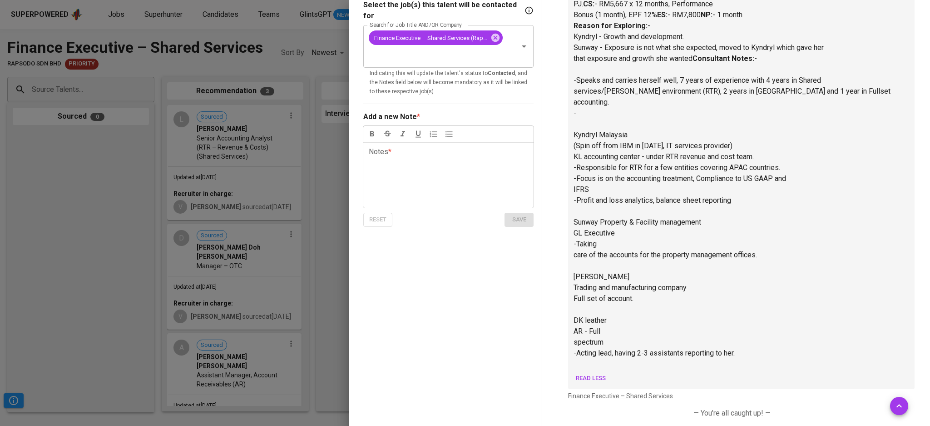
drag, startPoint x: 95, startPoint y: 178, endPoint x: 105, endPoint y: 174, distance: 11.2
click at [95, 178] on div at bounding box center [465, 213] width 930 height 426
